Goal: Information Seeking & Learning: Find specific fact

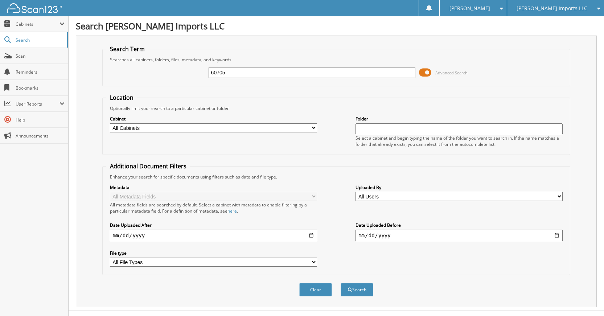
type input "60705"
click at [340, 283] on button "Search" at bounding box center [356, 289] width 33 height 13
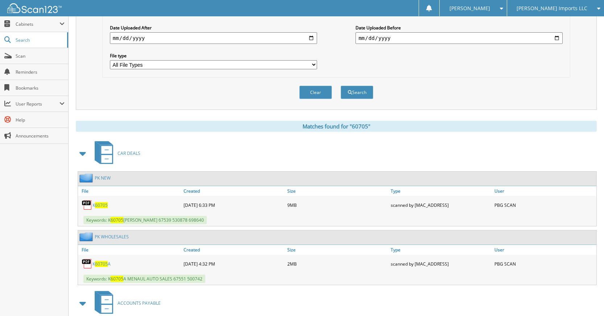
scroll to position [145, 0]
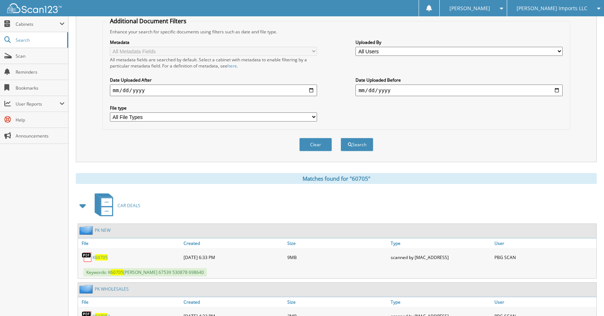
click at [308, 148] on button "Clear" at bounding box center [315, 144] width 33 height 13
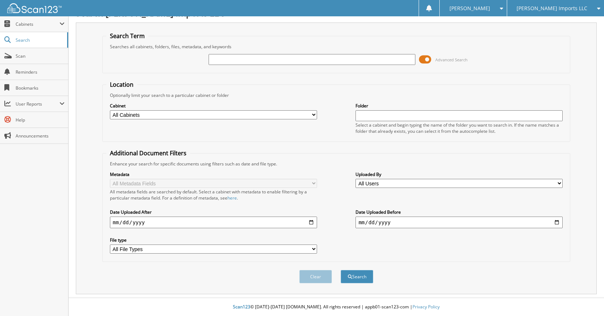
scroll to position [13, 0]
click at [339, 58] on input "text" at bounding box center [311, 59] width 207 height 11
type input "60692"
click at [340, 270] on button "Search" at bounding box center [356, 276] width 33 height 13
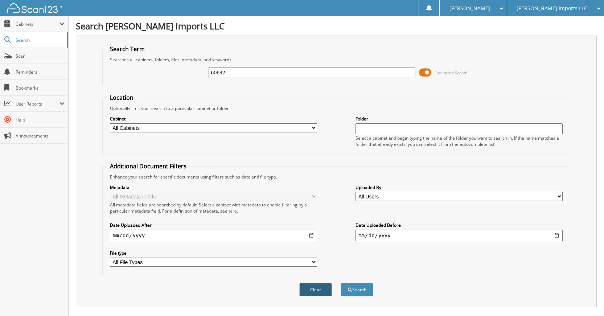
click at [314, 289] on button "Clear" at bounding box center [315, 289] width 33 height 13
click at [313, 79] on div "Advanced Search" at bounding box center [336, 73] width 460 height 20
click at [313, 77] on div at bounding box center [311, 72] width 207 height 12
click at [312, 76] on input "text" at bounding box center [311, 72] width 207 height 11
type input "60691"
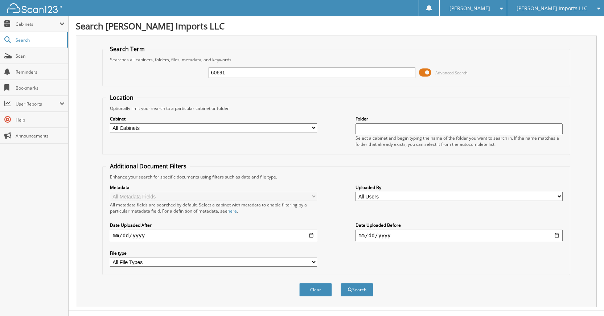
click at [340, 283] on button "Search" at bounding box center [356, 289] width 33 height 13
drag, startPoint x: 315, startPoint y: 293, endPoint x: 308, endPoint y: 257, distance: 36.3
click at [315, 293] on button "Clear" at bounding box center [315, 289] width 33 height 13
click at [323, 75] on input "text" at bounding box center [311, 72] width 207 height 11
type input "60683"
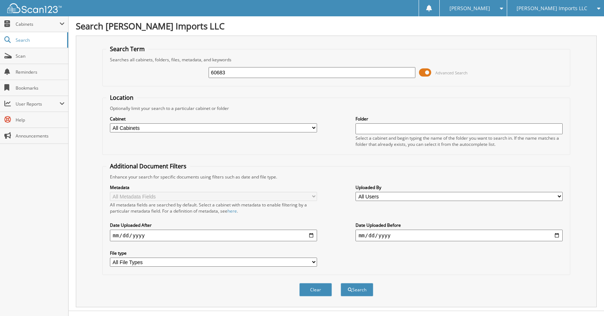
click at [340, 283] on button "Search" at bounding box center [356, 289] width 33 height 13
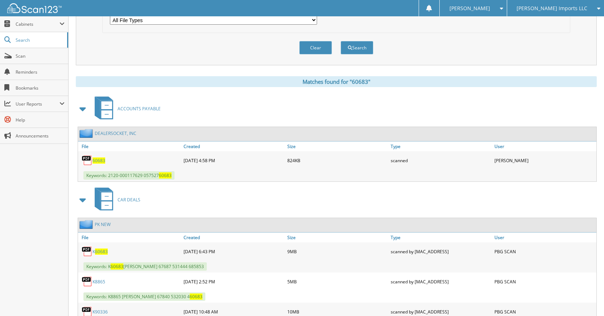
scroll to position [254, 0]
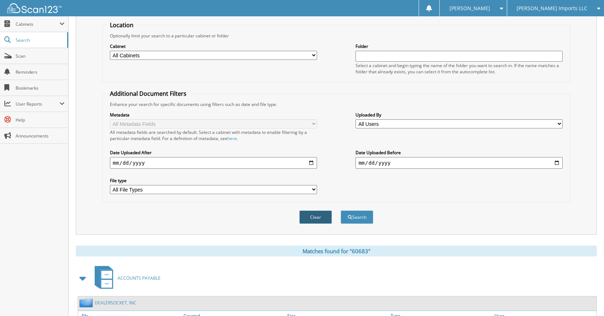
click at [310, 214] on button "Clear" at bounding box center [315, 216] width 33 height 13
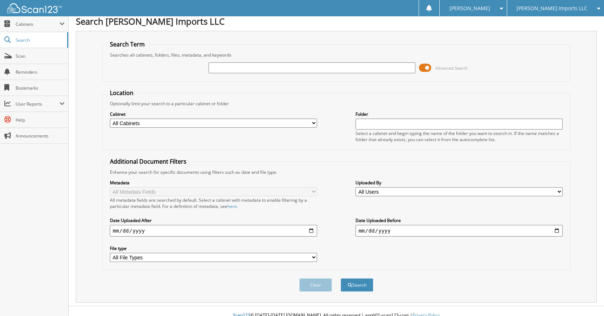
scroll to position [0, 0]
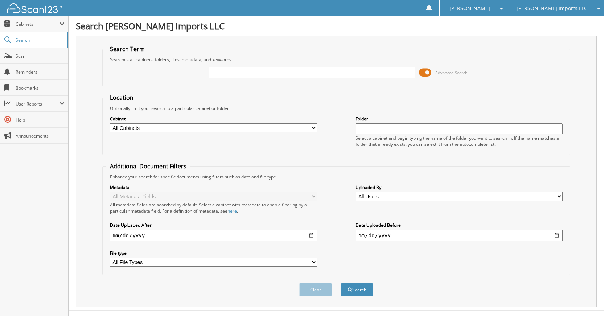
click at [368, 78] on input "text" at bounding box center [311, 72] width 207 height 11
type input "60686"
click at [340, 283] on button "Search" at bounding box center [356, 289] width 33 height 13
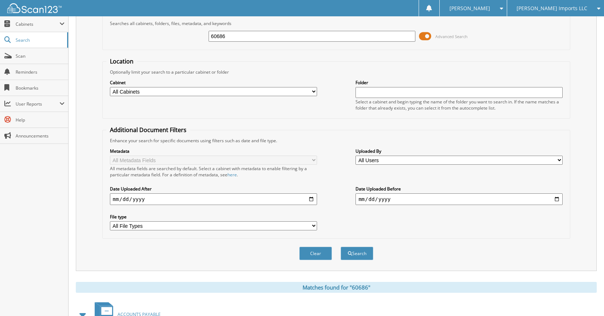
click at [315, 254] on button "Clear" at bounding box center [315, 253] width 33 height 13
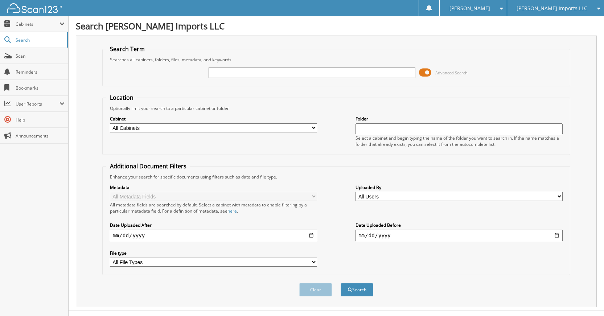
click at [363, 68] on div at bounding box center [311, 72] width 207 height 12
click at [365, 78] on div at bounding box center [311, 72] width 207 height 12
click at [366, 75] on input "text" at bounding box center [311, 72] width 207 height 11
type input "60687"
click at [340, 283] on button "Search" at bounding box center [356, 289] width 33 height 13
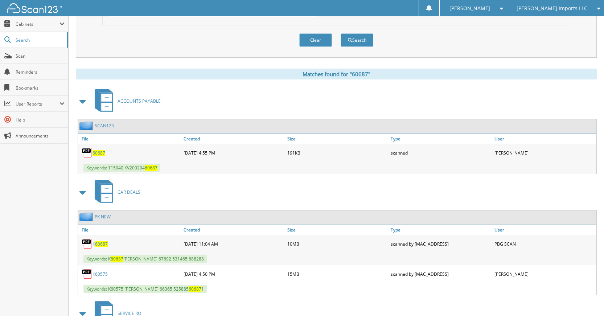
scroll to position [254, 0]
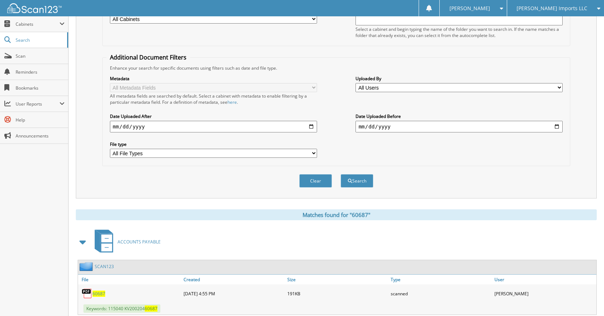
click at [324, 178] on button "Clear" at bounding box center [315, 180] width 33 height 13
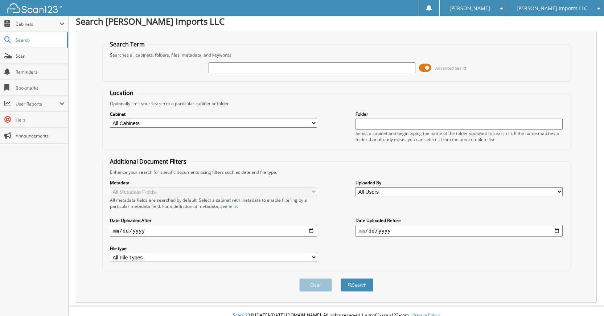
scroll to position [0, 0]
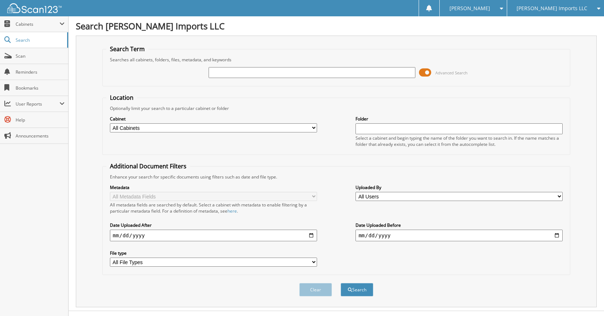
click at [388, 74] on input "text" at bounding box center [311, 72] width 207 height 11
type input "60688"
click at [340, 283] on button "Search" at bounding box center [356, 289] width 33 height 13
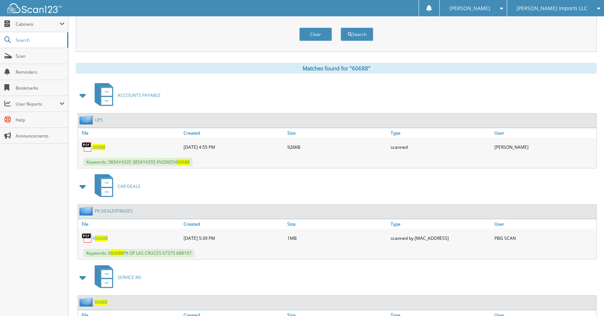
scroll to position [191, 0]
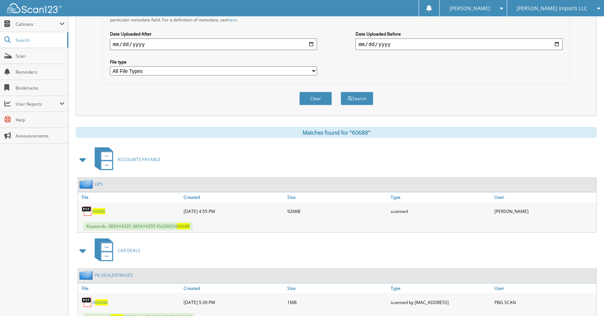
click at [313, 107] on div "Clear Search" at bounding box center [336, 98] width 468 height 29
click at [313, 106] on div "Clear Search" at bounding box center [336, 98] width 468 height 29
click at [311, 101] on button "Clear" at bounding box center [315, 98] width 33 height 13
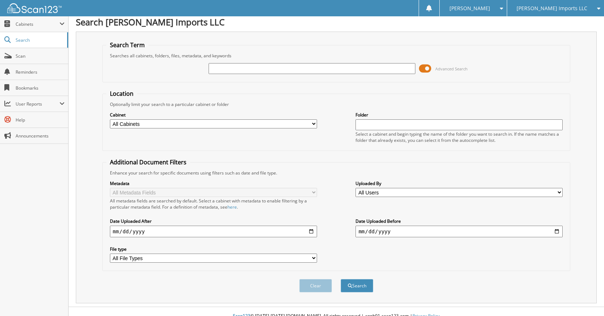
scroll to position [0, 0]
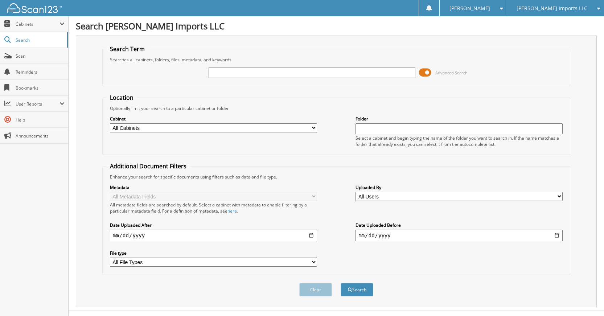
click at [354, 73] on input "text" at bounding box center [311, 72] width 207 height 11
type input "60707"
click at [340, 283] on button "Search" at bounding box center [356, 289] width 33 height 13
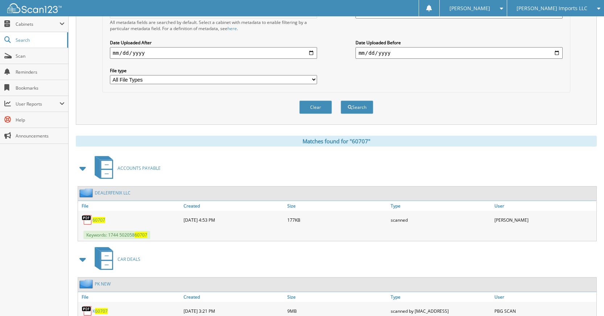
scroll to position [109, 0]
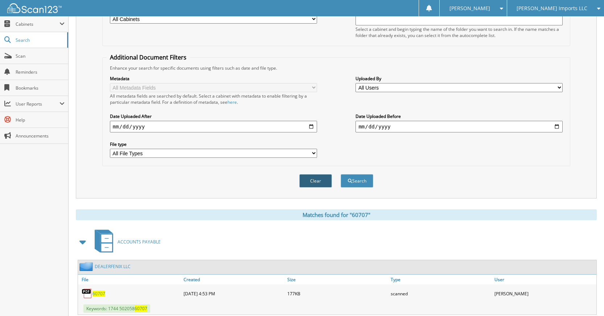
click at [322, 177] on button "Clear" at bounding box center [315, 180] width 33 height 13
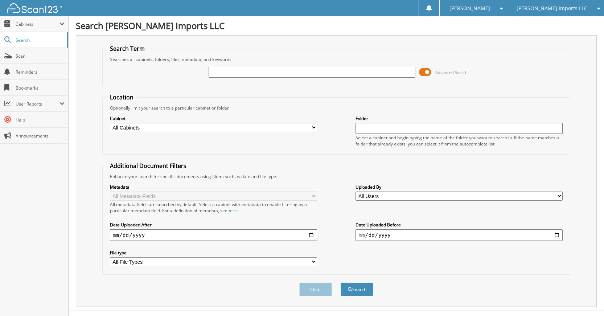
scroll to position [0, 0]
click at [338, 72] on input "text" at bounding box center [311, 72] width 207 height 11
type input "60704"
click at [340, 283] on button "Search" at bounding box center [356, 289] width 33 height 13
click at [320, 289] on button "Clear" at bounding box center [315, 289] width 33 height 13
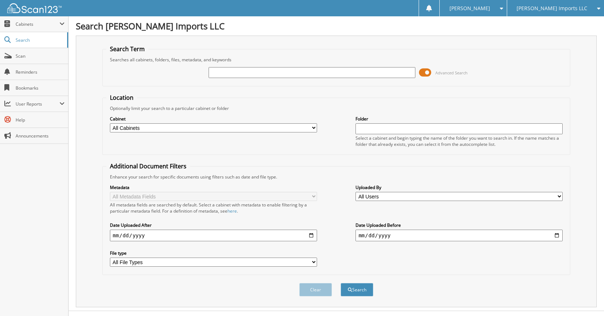
drag, startPoint x: 339, startPoint y: 66, endPoint x: 339, endPoint y: 71, distance: 5.8
click at [339, 71] on div "Advanced Search" at bounding box center [336, 73] width 460 height 20
click at [339, 71] on input "text" at bounding box center [311, 72] width 207 height 11
type input "60710"
click at [340, 283] on button "Search" at bounding box center [356, 289] width 33 height 13
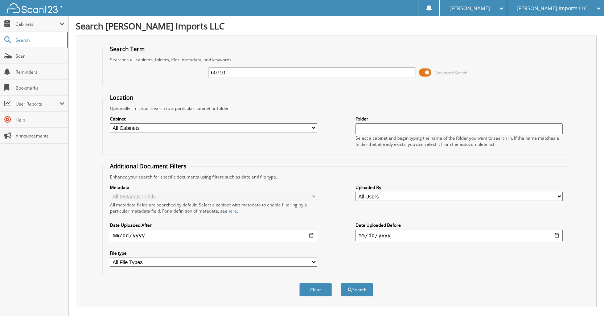
drag, startPoint x: 307, startPoint y: 293, endPoint x: 305, endPoint y: 237, distance: 56.6
click at [307, 293] on button "Clear" at bounding box center [315, 289] width 33 height 13
click at [317, 74] on input "text" at bounding box center [311, 72] width 207 height 11
type input "k30218a"
click at [340, 283] on button "Search" at bounding box center [356, 289] width 33 height 13
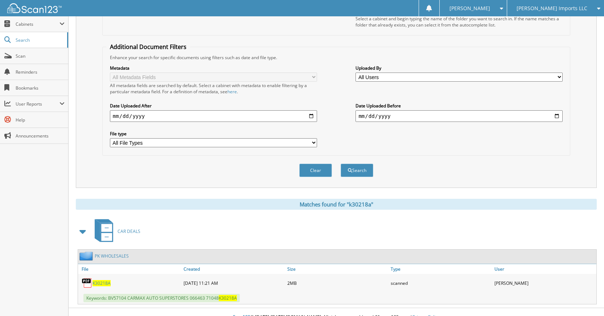
scroll to position [130, 0]
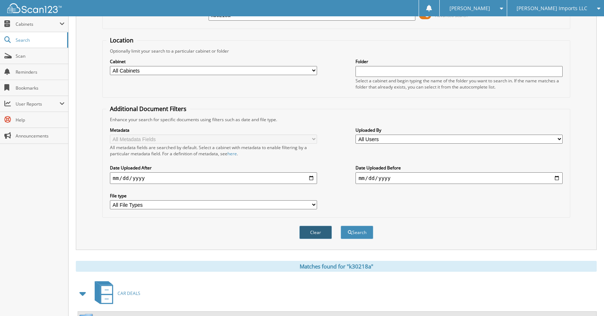
click at [318, 233] on button "Clear" at bounding box center [315, 232] width 33 height 13
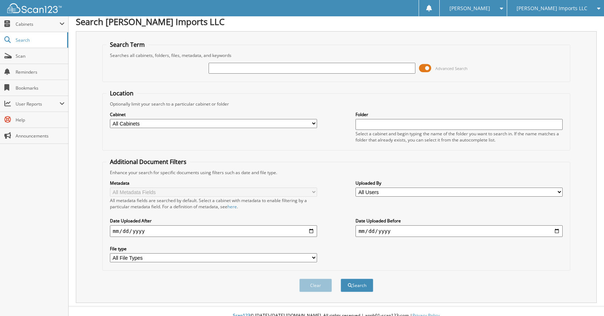
scroll to position [0, 0]
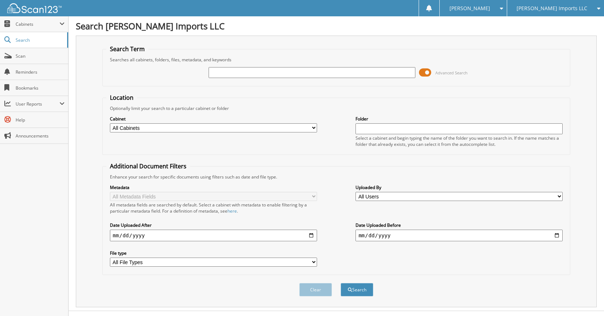
click at [366, 70] on input "text" at bounding box center [311, 72] width 207 height 11
type input "G90425B"
click at [340, 283] on button "Search" at bounding box center [356, 289] width 33 height 13
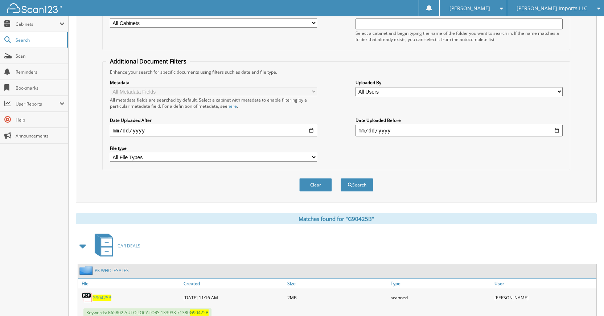
scroll to position [130, 0]
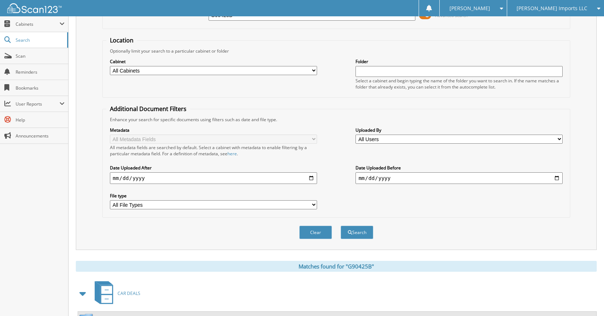
drag, startPoint x: 310, startPoint y: 231, endPoint x: 314, endPoint y: 228, distance: 4.7
click at [314, 228] on button "Clear" at bounding box center [315, 232] width 33 height 13
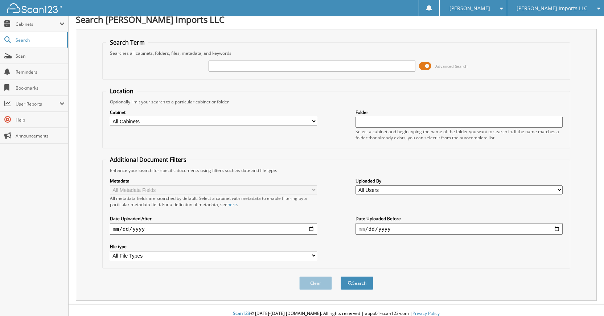
scroll to position [0, 0]
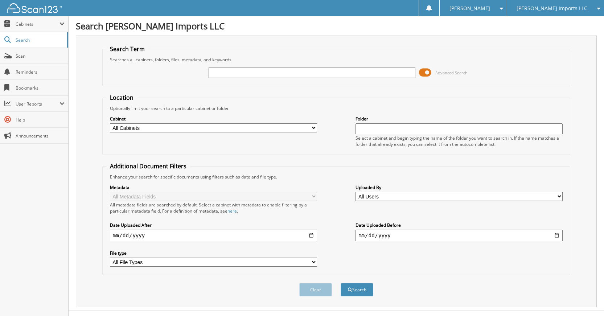
click at [303, 65] on div "Advanced Search" at bounding box center [336, 73] width 460 height 20
click at [302, 68] on input "text" at bounding box center [311, 72] width 207 height 11
type input "K30184B"
click at [340, 283] on button "Search" at bounding box center [356, 289] width 33 height 13
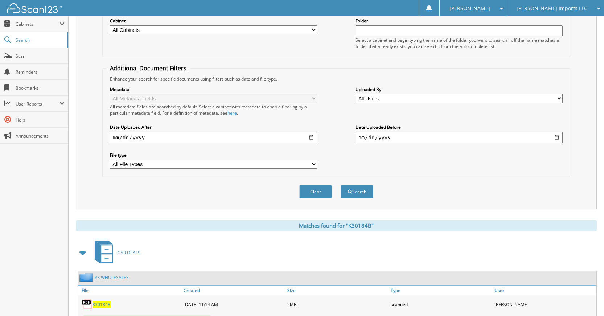
scroll to position [57, 0]
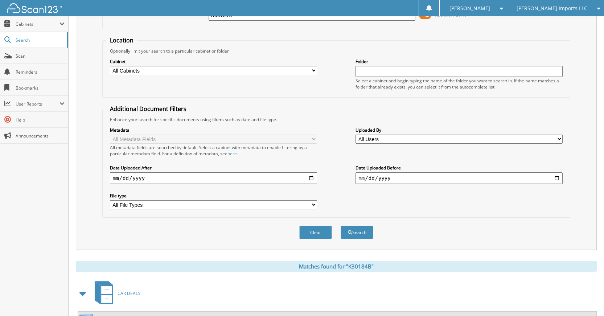
drag, startPoint x: 315, startPoint y: 226, endPoint x: 319, endPoint y: 229, distance: 5.2
click at [316, 226] on button "Clear" at bounding box center [315, 232] width 33 height 13
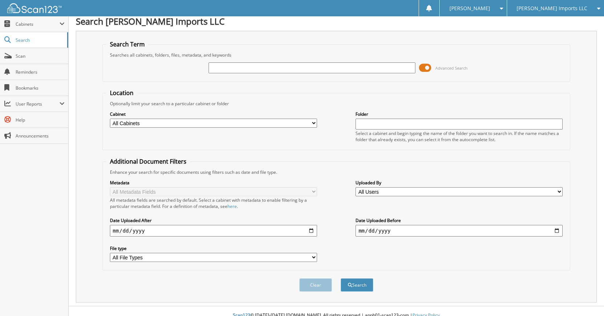
scroll to position [0, 0]
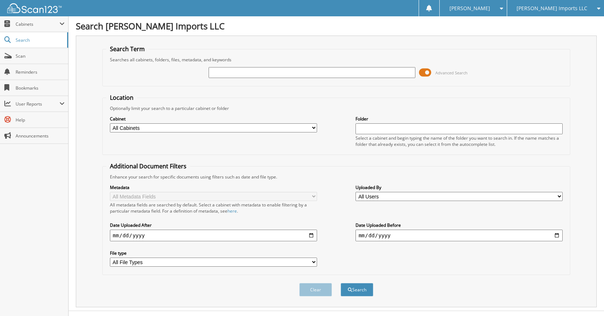
click at [323, 75] on input "text" at bounding box center [311, 72] width 207 height 11
type input "K50340A"
click at [340, 283] on button "Search" at bounding box center [356, 289] width 33 height 13
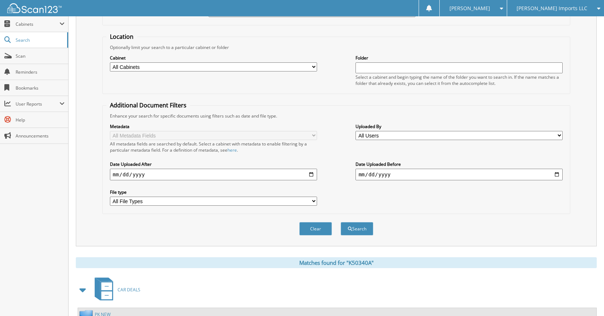
scroll to position [130, 0]
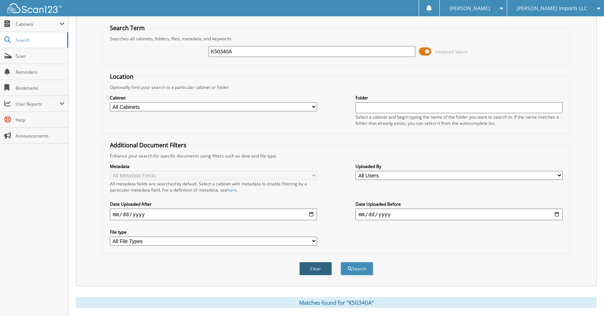
click at [312, 265] on button "Clear" at bounding box center [315, 268] width 33 height 13
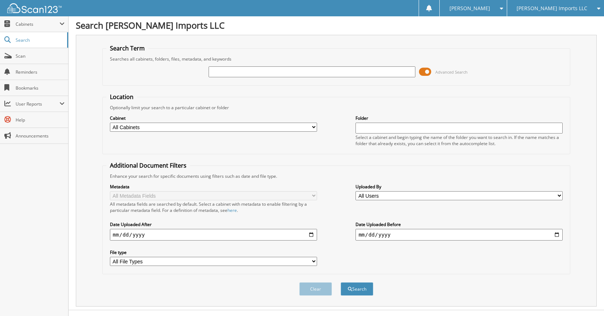
scroll to position [0, 0]
click at [329, 75] on input "text" at bounding box center [311, 72] width 207 height 11
click at [330, 72] on input "text" at bounding box center [311, 72] width 207 height 11
type input "K90396A"
click at [340, 283] on button "Search" at bounding box center [356, 289] width 33 height 13
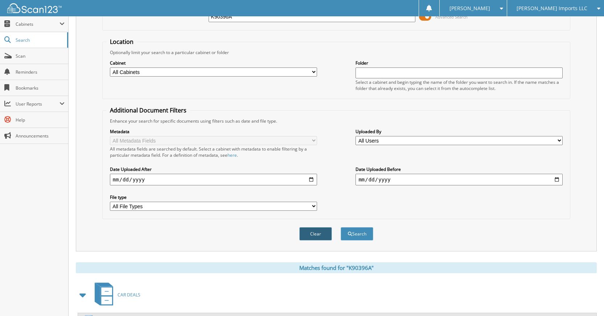
scroll to position [130, 0]
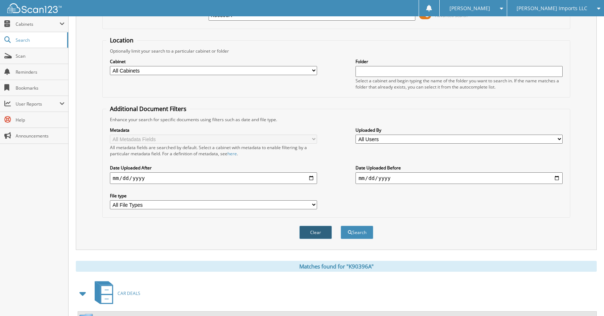
click at [323, 234] on button "Clear" at bounding box center [315, 232] width 33 height 13
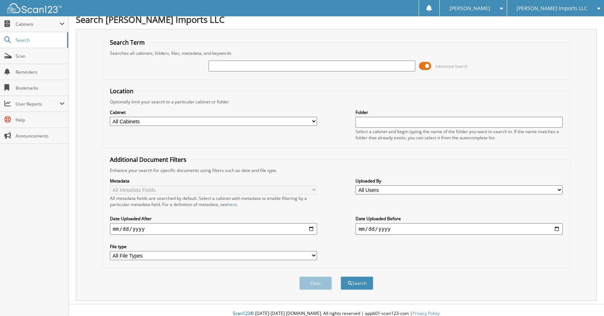
scroll to position [0, 0]
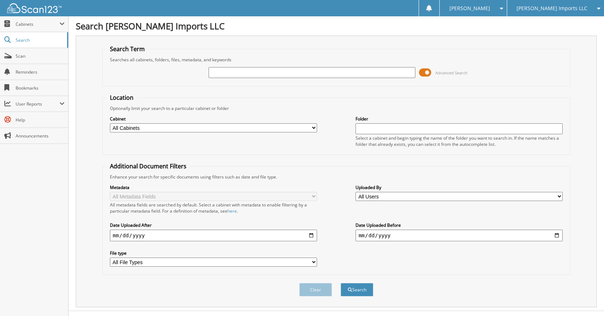
click at [343, 75] on input "text" at bounding box center [311, 72] width 207 height 11
type input "K20302A"
click at [340, 283] on button "Search" at bounding box center [356, 289] width 33 height 13
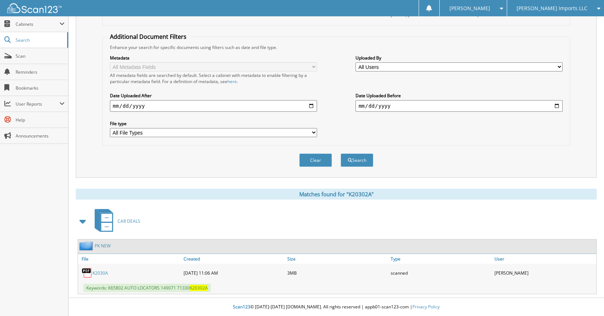
scroll to position [130, 0]
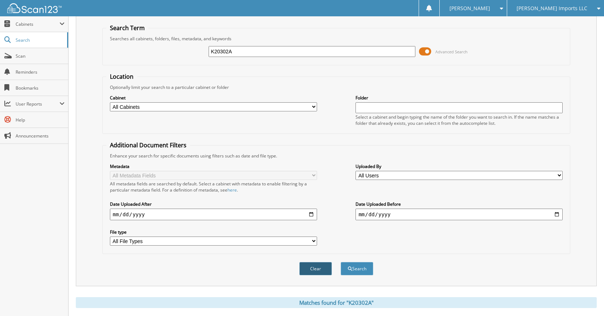
click at [315, 264] on button "Clear" at bounding box center [315, 268] width 33 height 13
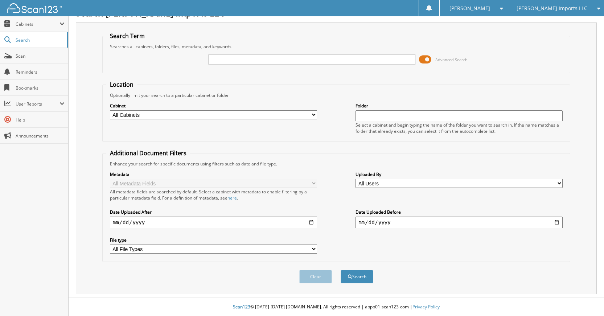
scroll to position [13, 0]
click at [264, 63] on input "text" at bounding box center [311, 59] width 207 height 11
type input "K20293A"
click at [340, 270] on button "Search" at bounding box center [356, 276] width 33 height 13
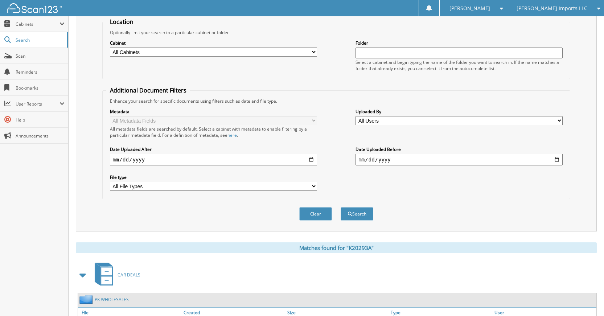
scroll to position [130, 0]
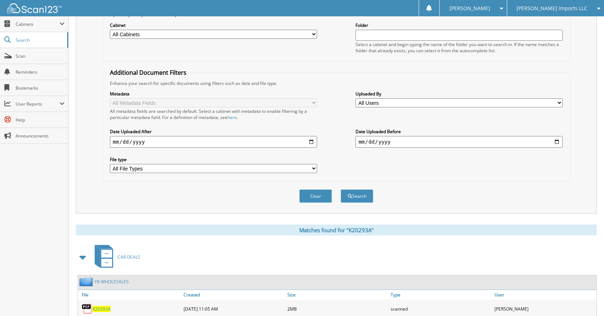
click at [312, 196] on button "Clear" at bounding box center [315, 195] width 33 height 13
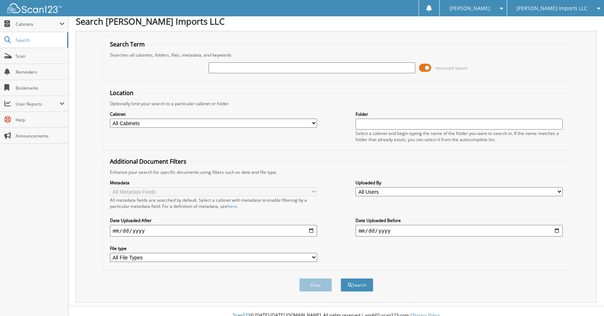
scroll to position [0, 0]
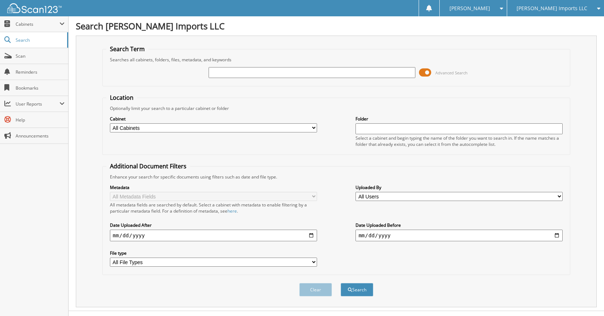
click at [309, 75] on input "text" at bounding box center [311, 72] width 207 height 11
type input "K20302A"
click at [340, 283] on button "Search" at bounding box center [356, 289] width 33 height 13
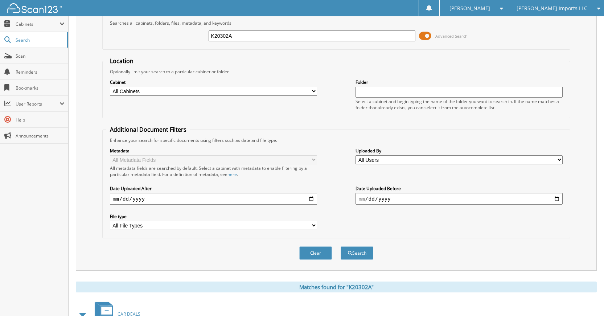
scroll to position [130, 0]
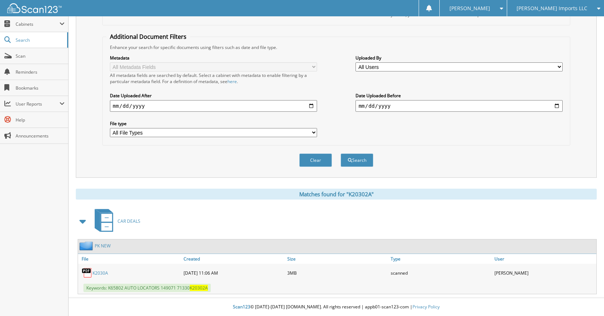
click at [318, 158] on button "Clear" at bounding box center [315, 159] width 33 height 13
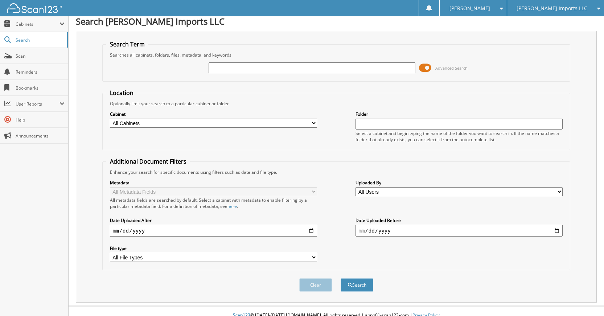
scroll to position [0, 0]
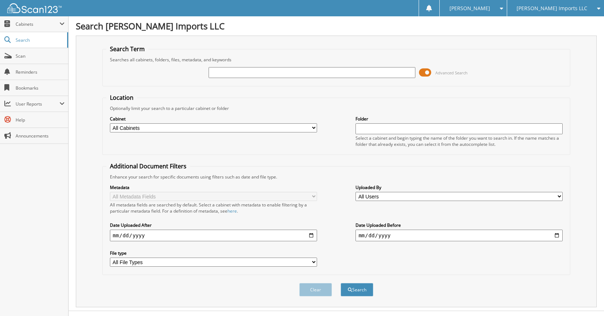
click at [329, 69] on input "text" at bounding box center [311, 72] width 207 height 11
type input "K90396A"
click at [340, 283] on button "Search" at bounding box center [356, 289] width 33 height 13
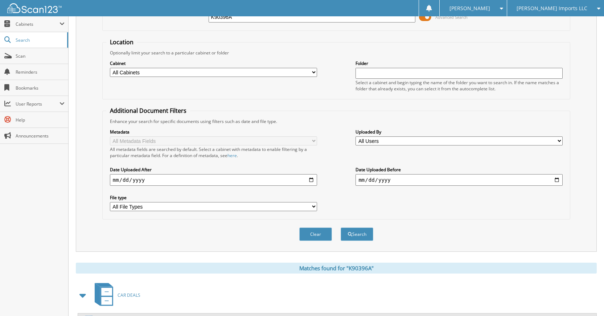
scroll to position [130, 0]
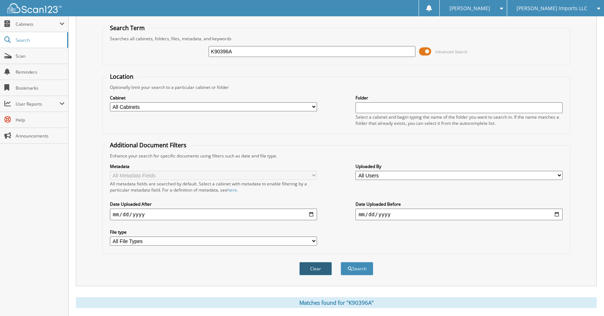
click at [316, 270] on button "Clear" at bounding box center [315, 268] width 33 height 13
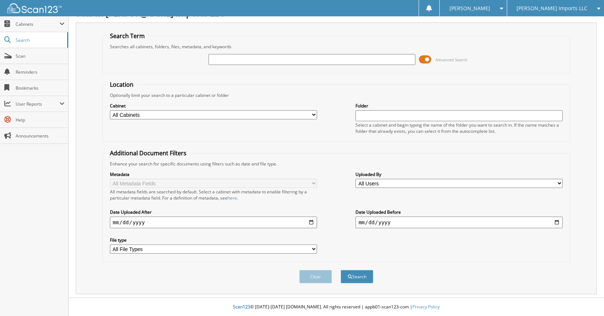
click at [327, 61] on input "text" at bounding box center [311, 59] width 207 height 11
click at [445, 50] on div "Advanced Search" at bounding box center [336, 60] width 460 height 20
click at [355, 79] on form "Search Term Searches all cabinets, folders, files, metadata, and keywords Advan…" at bounding box center [336, 161] width 468 height 259
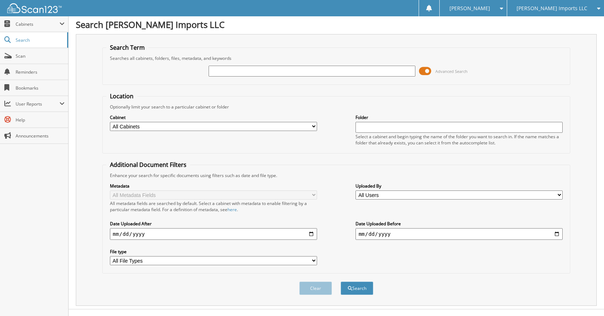
scroll to position [0, 0]
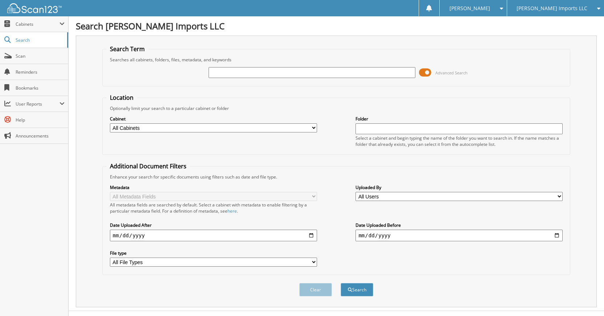
click at [325, 74] on input "text" at bounding box center [311, 72] width 207 height 11
type input "K30049"
click at [340, 283] on button "Search" at bounding box center [356, 289] width 33 height 13
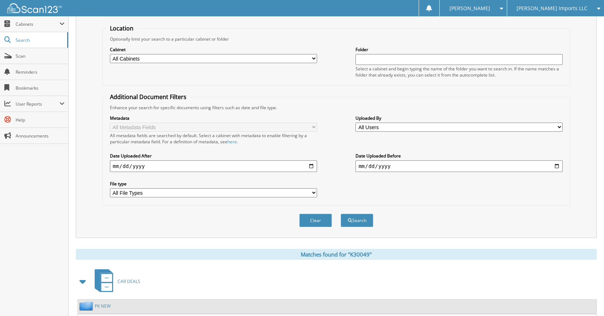
scroll to position [130, 0]
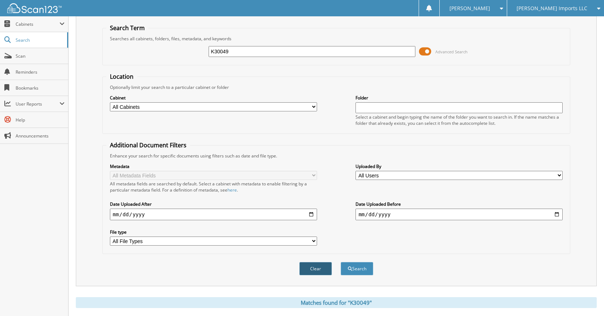
drag, startPoint x: 320, startPoint y: 270, endPoint x: 312, endPoint y: 165, distance: 105.5
click at [320, 269] on button "Clear" at bounding box center [315, 268] width 33 height 13
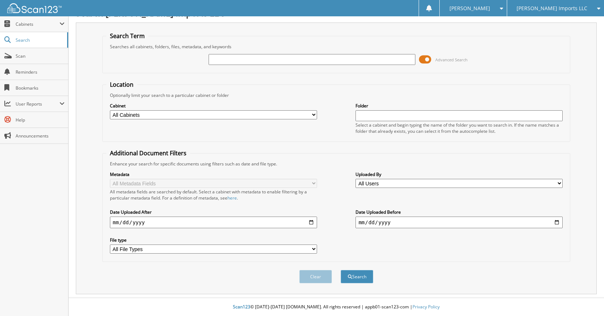
click at [327, 60] on input "text" at bounding box center [311, 59] width 207 height 11
type input "K60987"
click at [340, 270] on button "Search" at bounding box center [356, 276] width 33 height 13
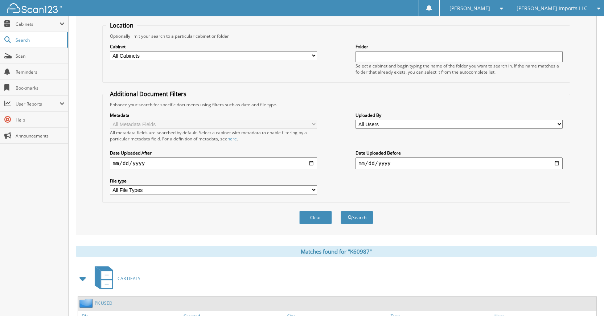
scroll to position [7, 0]
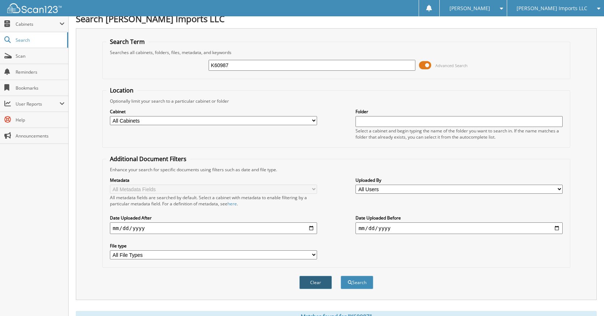
click at [324, 276] on button "Clear" at bounding box center [315, 282] width 33 height 13
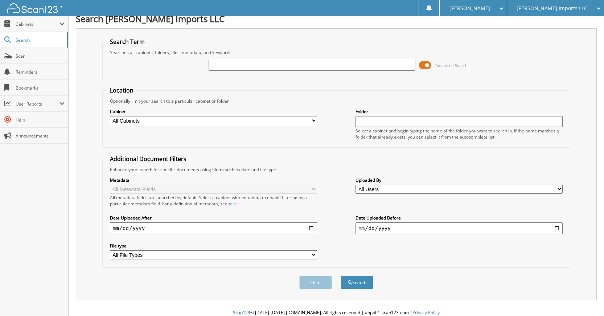
click at [330, 64] on input "text" at bounding box center [311, 65] width 207 height 11
type input "K61203"
click at [340, 276] on button "Search" at bounding box center [356, 282] width 33 height 13
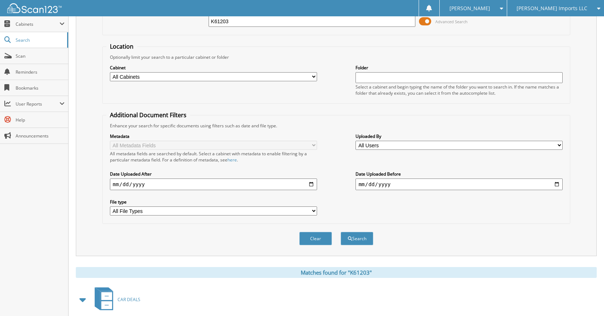
scroll to position [130, 0]
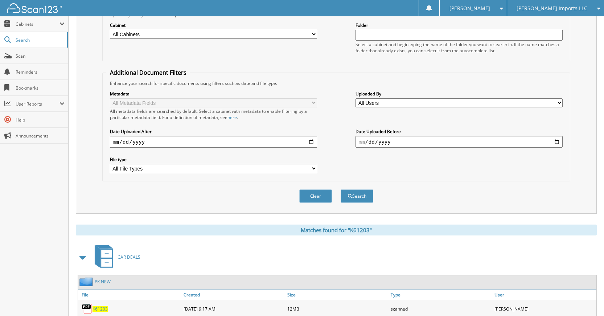
click at [306, 198] on button "Clear" at bounding box center [315, 195] width 33 height 13
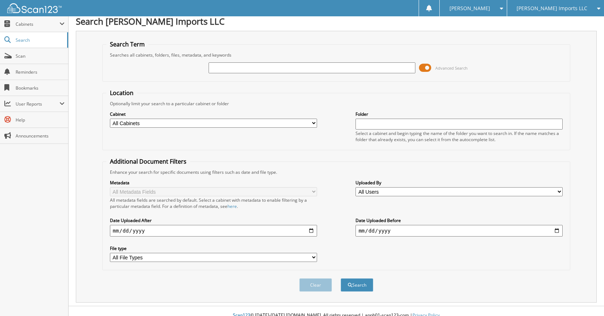
scroll to position [0, 0]
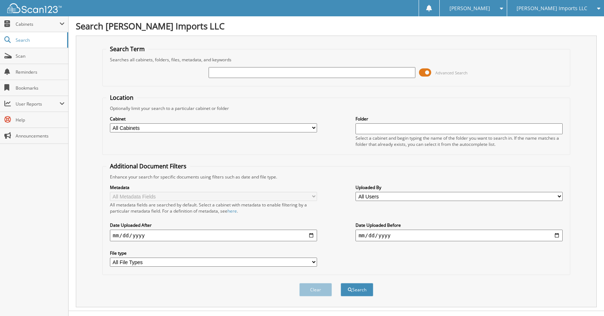
click at [307, 77] on input "text" at bounding box center [311, 72] width 207 height 11
type input "K89149"
click at [340, 283] on button "Search" at bounding box center [356, 289] width 33 height 13
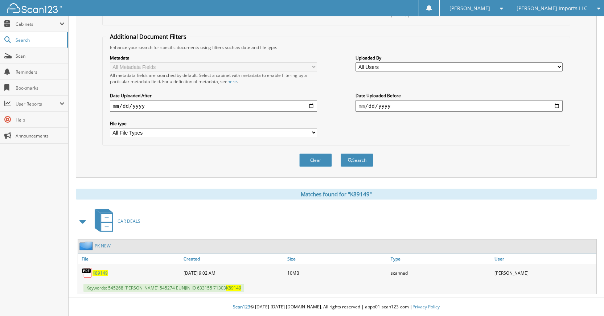
scroll to position [130, 0]
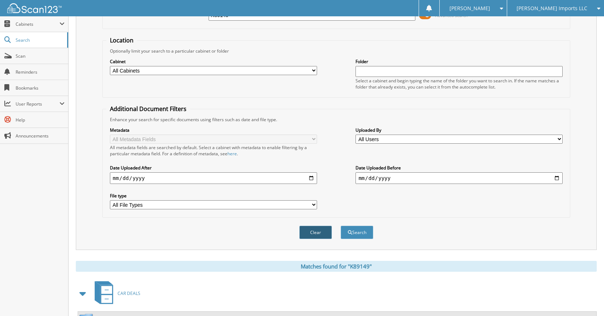
click at [318, 232] on button "Clear" at bounding box center [315, 232] width 33 height 13
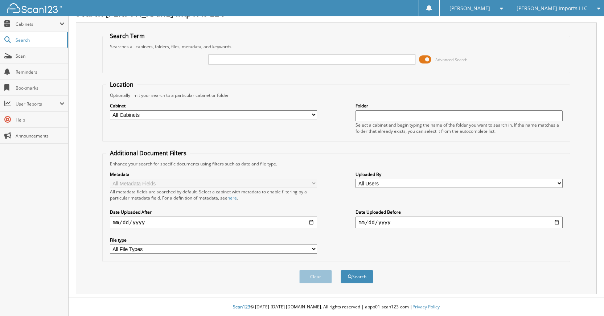
scroll to position [0, 0]
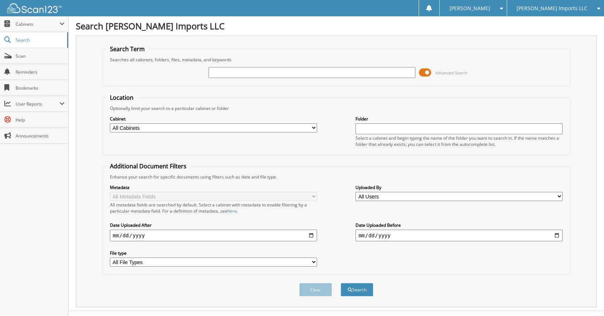
click at [348, 72] on input "text" at bounding box center [311, 72] width 207 height 11
click at [555, 8] on span "[PERSON_NAME] Imports LLC" at bounding box center [551, 8] width 71 height 4
click at [570, 26] on link "[PERSON_NAME] Inc (GMC)" at bounding box center [555, 22] width 97 height 13
click at [52, 42] on span "Search" at bounding box center [40, 40] width 48 height 6
click at [235, 75] on input "text" at bounding box center [311, 72] width 207 height 11
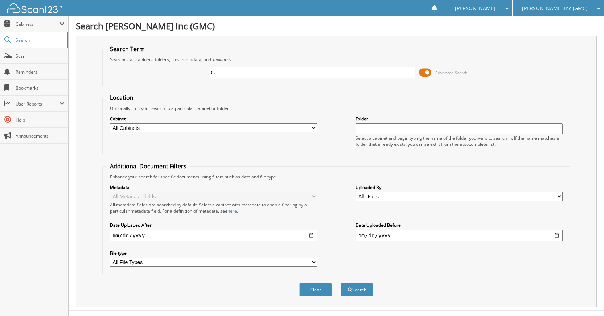
type input "G1"
type input "746A"
click at [340, 283] on button "Search" at bounding box center [356, 289] width 33 height 13
type input "G1746A"
click at [340, 283] on button "Search" at bounding box center [356, 289] width 33 height 13
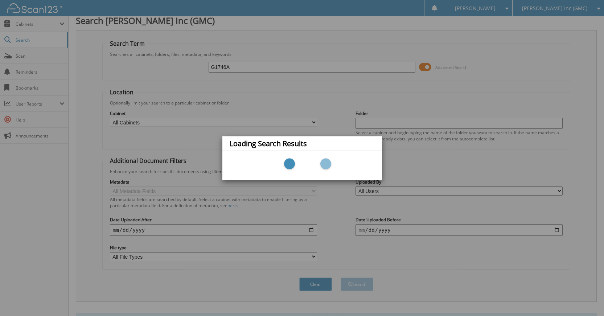
scroll to position [326, 0]
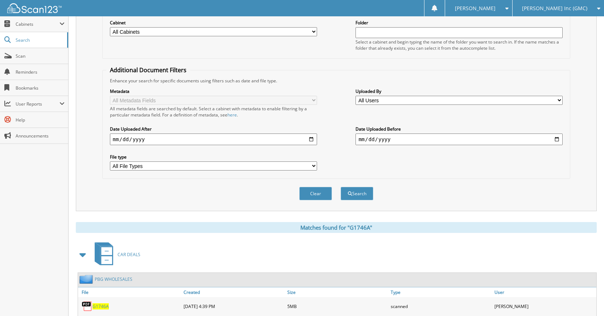
scroll to position [130, 0]
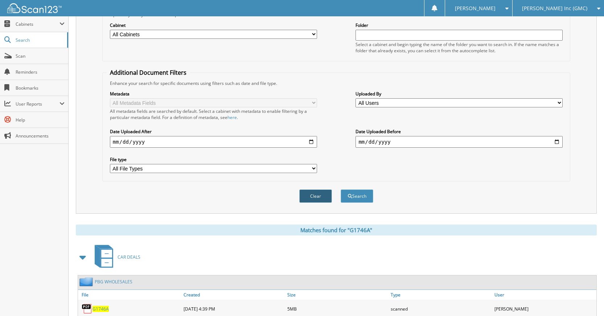
click at [315, 192] on button "Clear" at bounding box center [315, 195] width 33 height 13
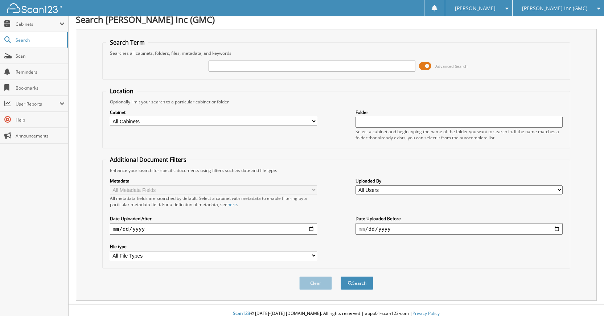
scroll to position [0, 0]
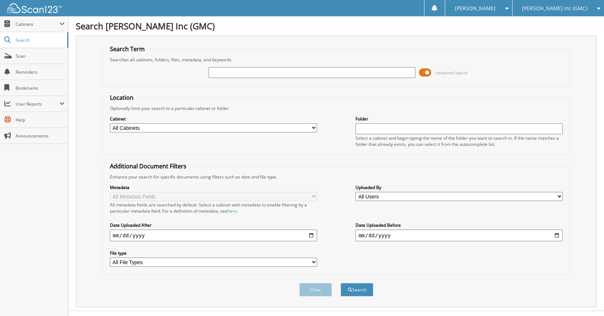
click at [339, 64] on div "Advanced Search" at bounding box center [336, 73] width 460 height 20
click at [338, 73] on input "text" at bounding box center [311, 72] width 207 height 11
type input "091125GM"
click at [340, 283] on button "Search" at bounding box center [356, 289] width 33 height 13
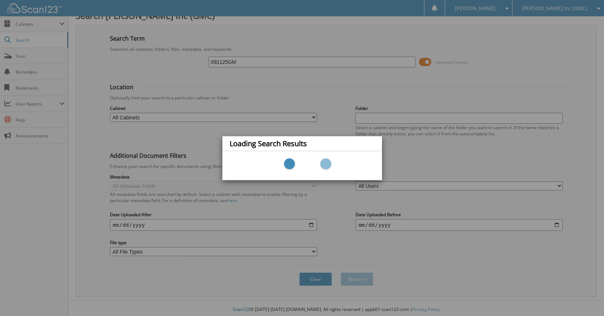
scroll to position [13, 0]
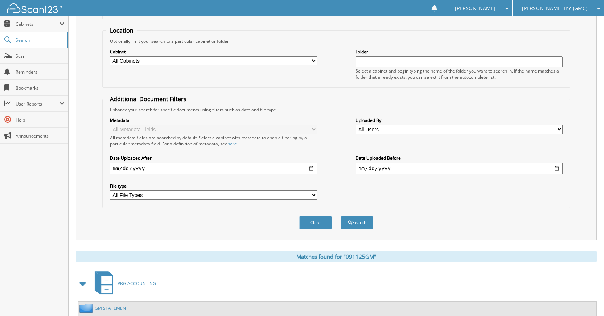
scroll to position [9, 0]
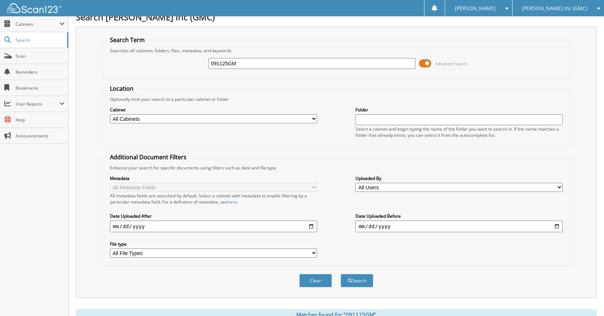
click at [303, 288] on div "Clear Search" at bounding box center [336, 280] width 468 height 29
click at [305, 286] on div "Clear" at bounding box center [315, 280] width 34 height 15
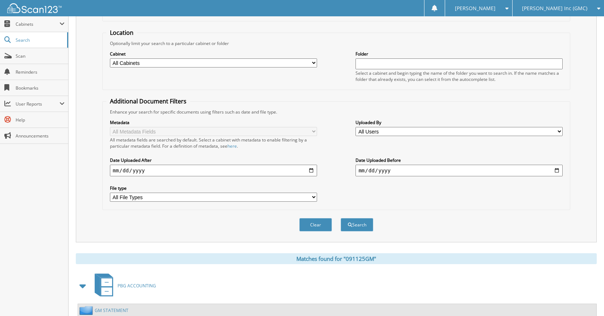
scroll to position [118, 0]
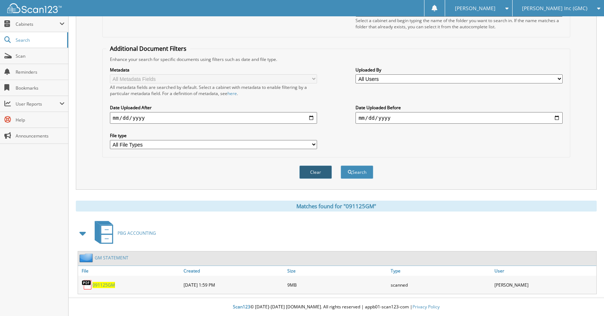
click at [326, 172] on button "Clear" at bounding box center [315, 171] width 33 height 13
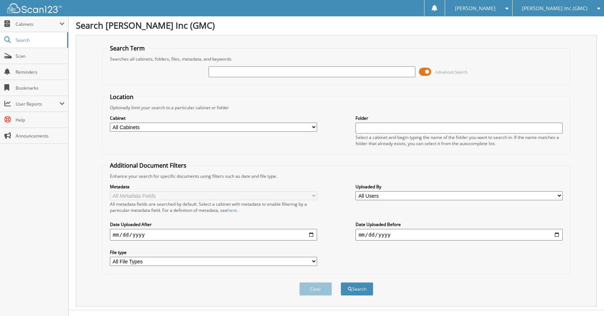
scroll to position [0, 0]
click at [346, 78] on div at bounding box center [311, 72] width 207 height 12
click at [346, 74] on input "text" at bounding box center [311, 72] width 207 height 11
type input "230942"
click at [340, 283] on button "Search" at bounding box center [356, 289] width 33 height 13
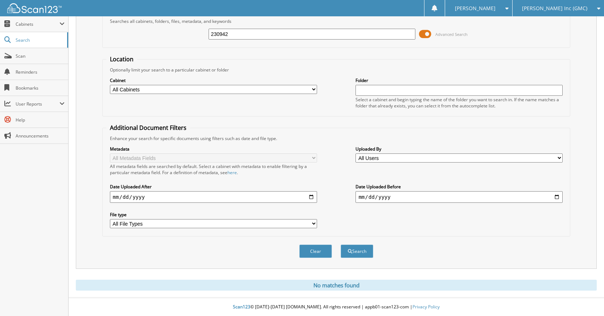
scroll to position [39, 0]
click at [306, 252] on button "Clear" at bounding box center [315, 250] width 33 height 13
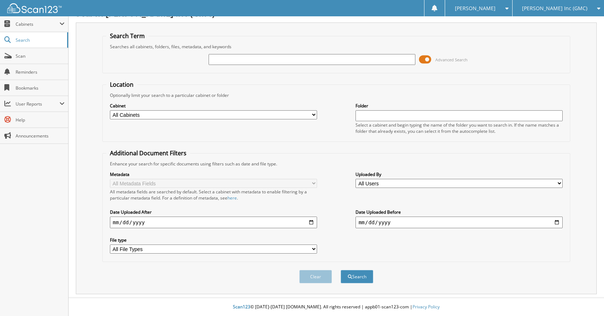
scroll to position [13, 0]
click at [305, 60] on input "text" at bounding box center [311, 59] width 207 height 11
type input "230942"
click at [340, 270] on button "Search" at bounding box center [356, 276] width 33 height 13
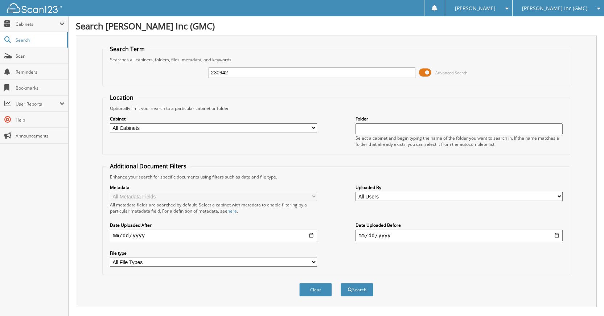
click at [585, 6] on div "[PERSON_NAME] Inc (GMC)" at bounding box center [558, 8] width 84 height 16
click at [582, 20] on link "[PERSON_NAME] Imports LLC" at bounding box center [557, 22] width 91 height 13
type input "230942"
click at [340, 283] on button "Search" at bounding box center [356, 289] width 33 height 13
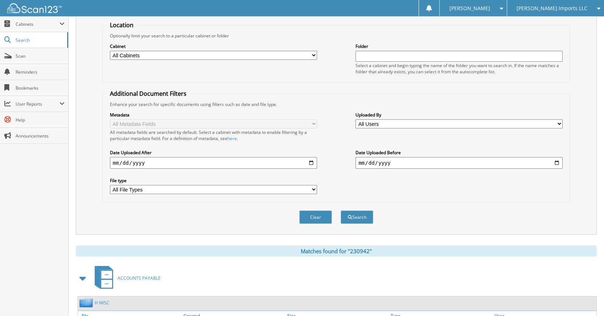
scroll to position [130, 0]
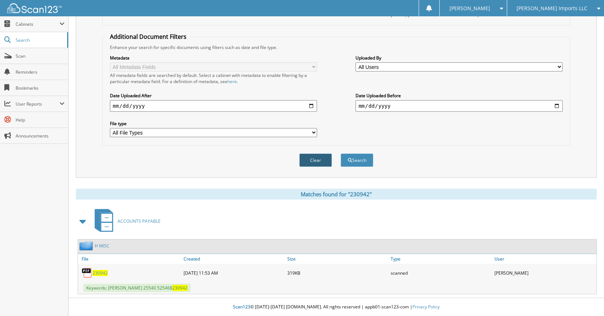
click at [309, 164] on button "Clear" at bounding box center [315, 159] width 33 height 13
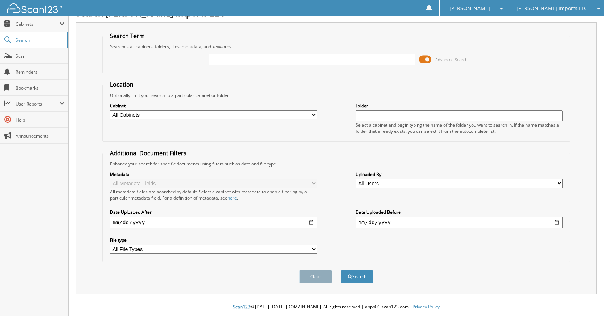
scroll to position [13, 0]
click at [577, 9] on span "[PERSON_NAME] Imports LLC" at bounding box center [551, 8] width 71 height 4
click at [572, 22] on link "[PERSON_NAME] Inc (GMC)" at bounding box center [555, 22] width 97 height 13
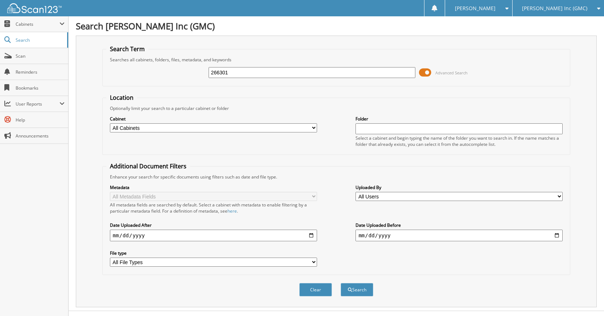
type input "266301"
click at [340, 283] on button "Search" at bounding box center [356, 289] width 33 height 13
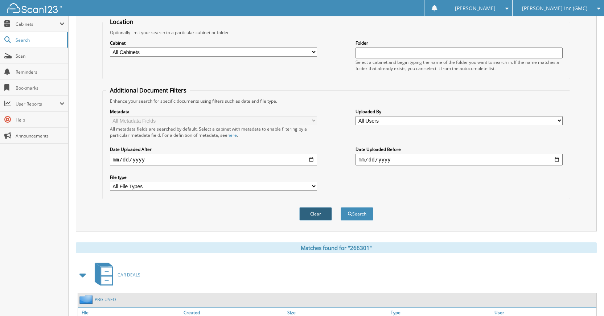
click at [302, 219] on button "Clear" at bounding box center [315, 213] width 33 height 13
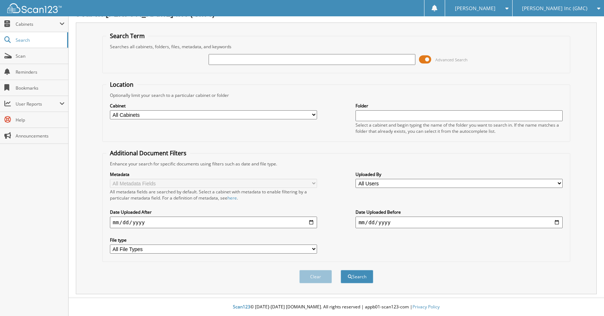
click at [321, 65] on div at bounding box center [311, 59] width 207 height 12
type input "G90572AA"
click at [340, 270] on button "Search" at bounding box center [356, 276] width 33 height 13
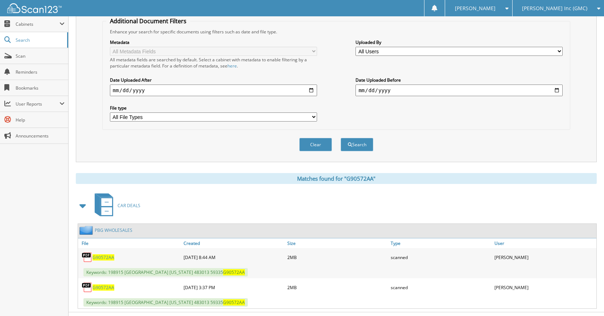
scroll to position [160, 0]
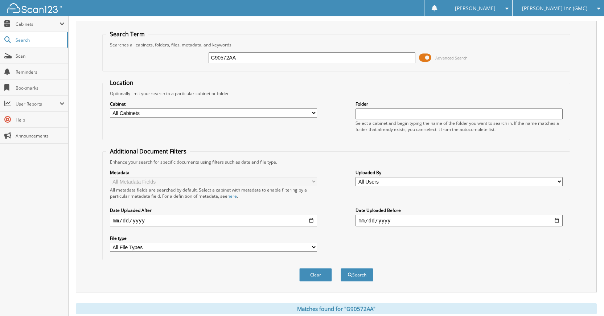
click at [317, 266] on div "Clear Search" at bounding box center [336, 274] width 468 height 29
click at [318, 270] on button "Clear" at bounding box center [315, 274] width 33 height 13
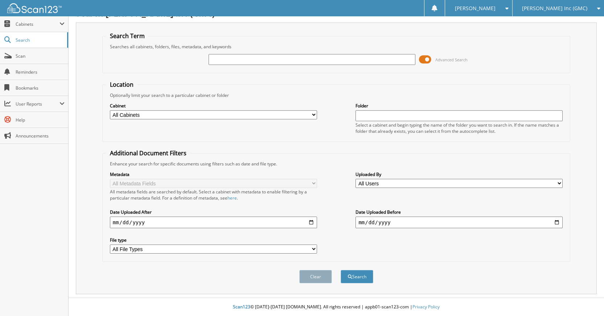
scroll to position [13, 0]
click at [338, 59] on input "text" at bounding box center [311, 59] width 207 height 11
type input "G90572A"
click at [340, 270] on button "Search" at bounding box center [356, 276] width 33 height 13
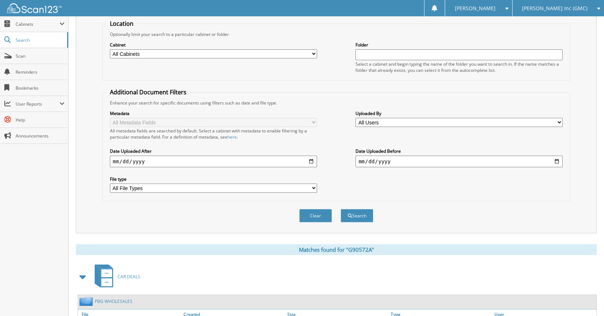
scroll to position [45, 0]
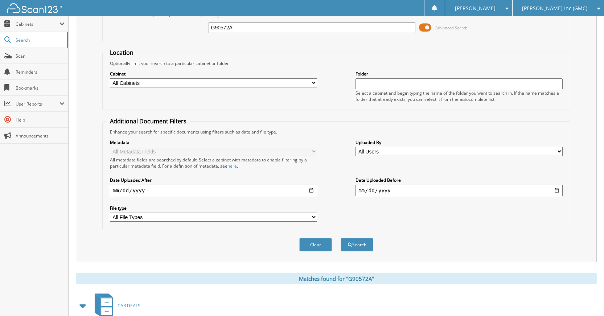
click at [309, 245] on button "Clear" at bounding box center [315, 244] width 33 height 13
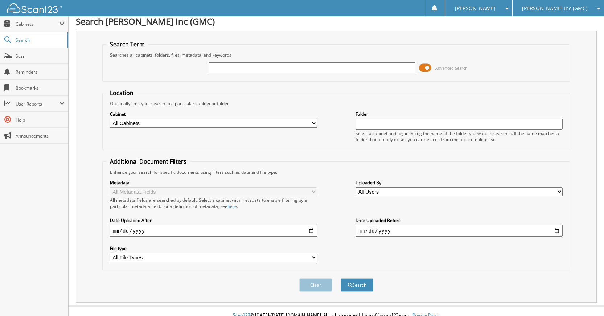
scroll to position [0, 0]
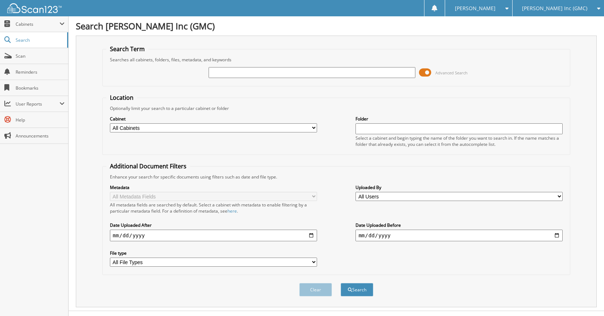
click at [341, 75] on input "text" at bounding box center [311, 72] width 207 height 11
type input "G5084A"
click at [340, 283] on button "Search" at bounding box center [356, 289] width 33 height 13
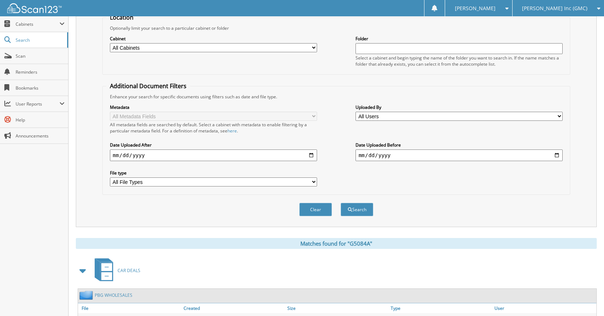
scroll to position [130, 0]
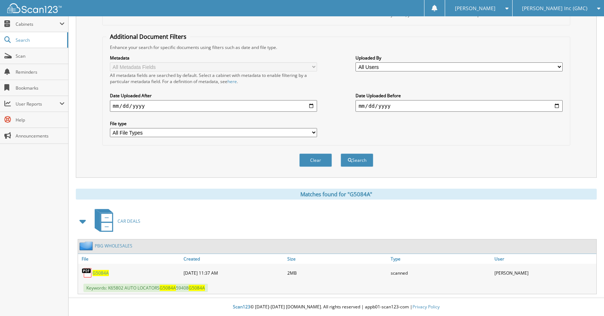
click at [132, 246] on div "PBG WHOLESALES" at bounding box center [337, 246] width 518 height 14
click at [129, 244] on link "PBG WHOLESALES" at bounding box center [114, 246] width 38 height 6
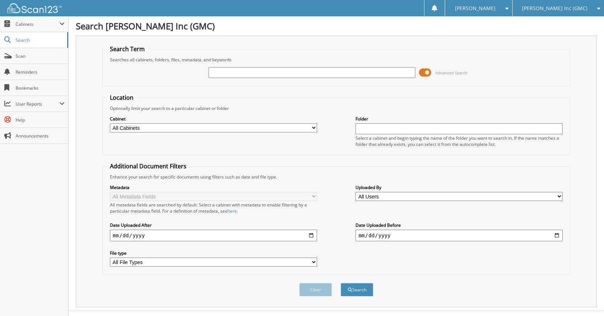
click at [329, 70] on input "text" at bounding box center [311, 72] width 207 height 11
type input "B3448A"
click at [340, 283] on button "Search" at bounding box center [356, 289] width 33 height 13
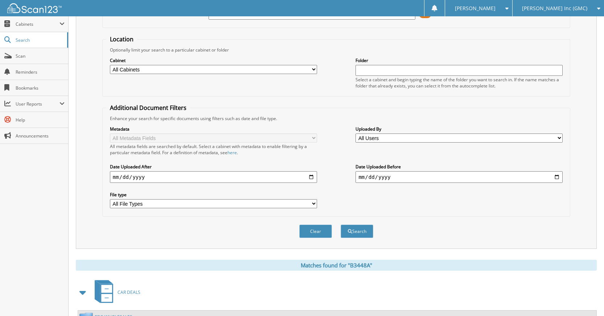
scroll to position [130, 0]
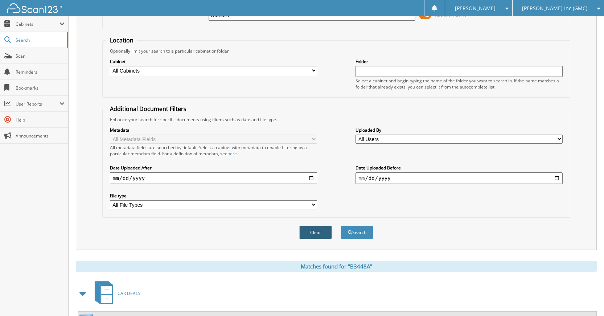
click at [316, 235] on button "Clear" at bounding box center [315, 232] width 33 height 13
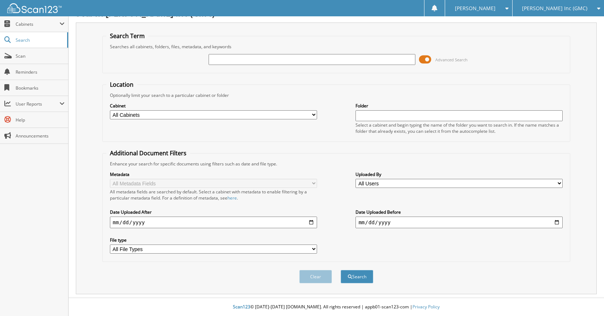
scroll to position [0, 0]
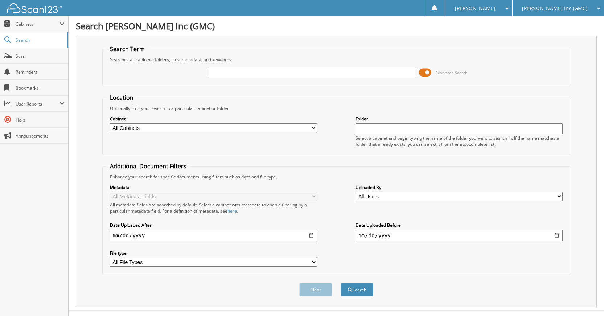
click at [340, 74] on input "text" at bounding box center [311, 72] width 207 height 11
type input "K30199B"
click at [340, 283] on button "Search" at bounding box center [356, 289] width 33 height 13
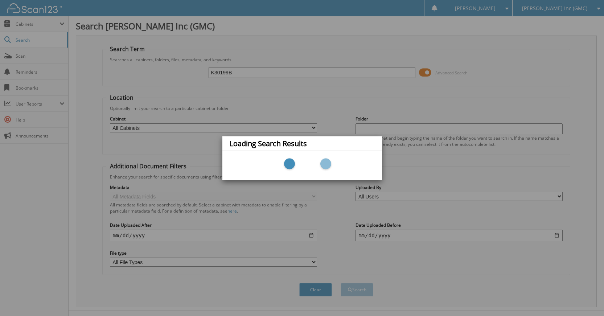
scroll to position [13, 0]
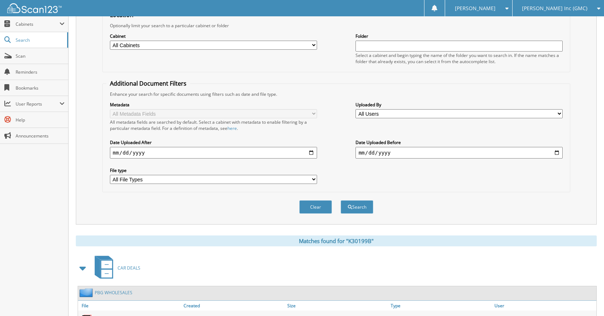
scroll to position [130, 0]
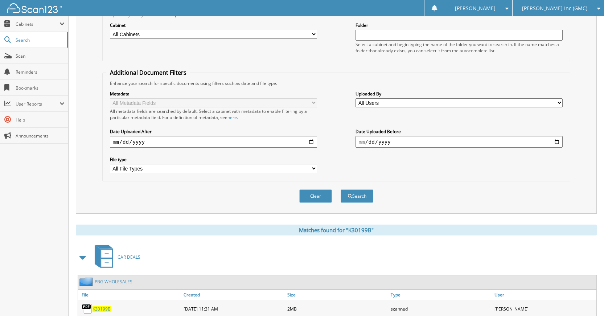
click at [318, 197] on button "Clear" at bounding box center [315, 195] width 33 height 13
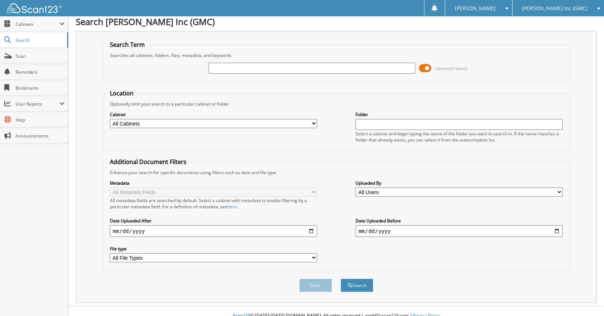
scroll to position [0, 0]
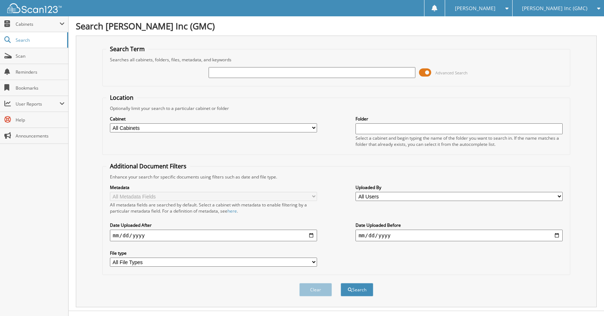
click at [339, 71] on input "text" at bounding box center [311, 72] width 207 height 11
type input "K89122B"
click at [340, 283] on button "Search" at bounding box center [356, 289] width 33 height 13
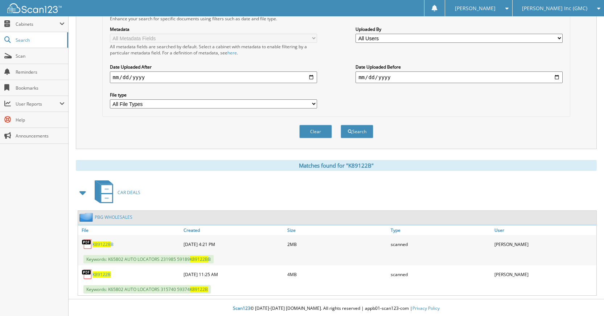
scroll to position [160, 0]
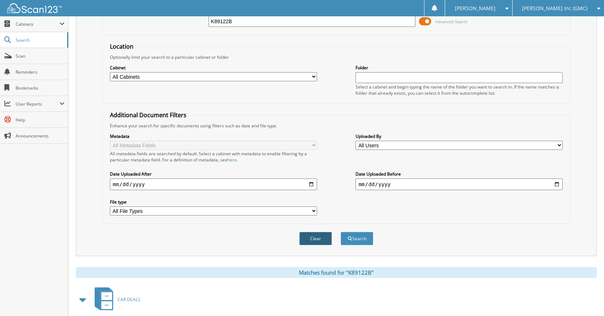
click at [321, 236] on button "Clear" at bounding box center [315, 238] width 33 height 13
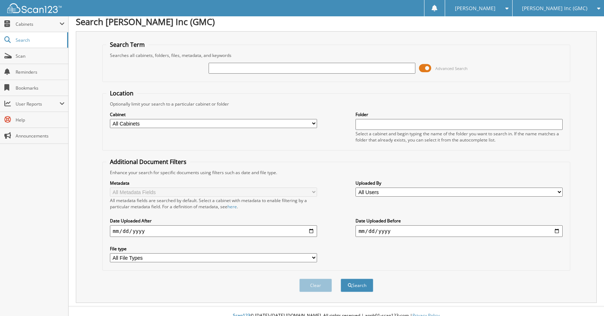
scroll to position [0, 0]
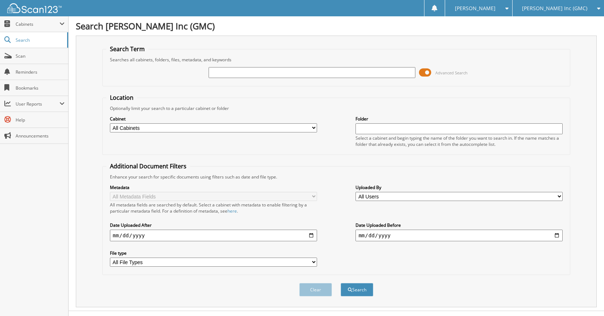
click at [332, 77] on input "text" at bounding box center [311, 72] width 207 height 11
type input "G9614"
click at [340, 283] on button "Search" at bounding box center [356, 289] width 33 height 13
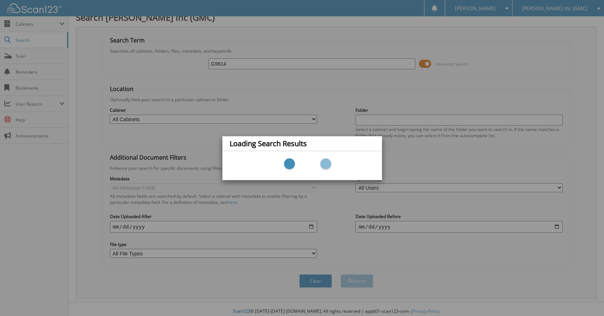
scroll to position [13, 0]
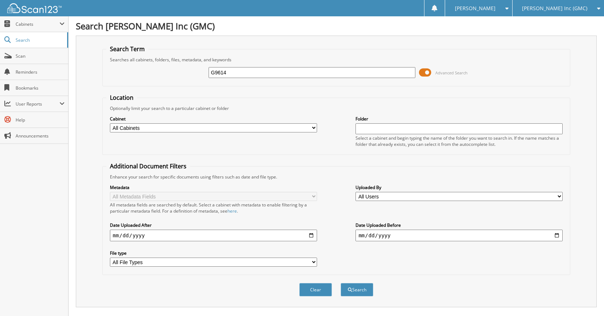
scroll to position [254, 0]
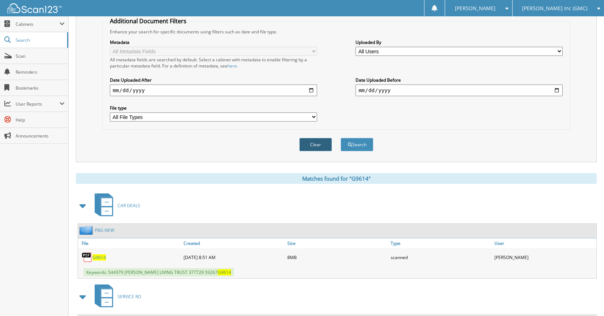
click at [305, 147] on button "Clear" at bounding box center [315, 144] width 33 height 13
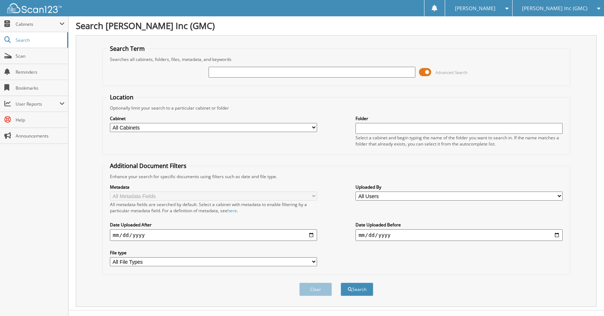
scroll to position [0, 0]
click at [356, 67] on input "text" at bounding box center [311, 72] width 207 height 11
click at [173, 69] on div "Advanced Search" at bounding box center [336, 73] width 460 height 20
click at [24, 51] on link "Scan" at bounding box center [34, 56] width 68 height 16
